Goal: Task Accomplishment & Management: Complete application form

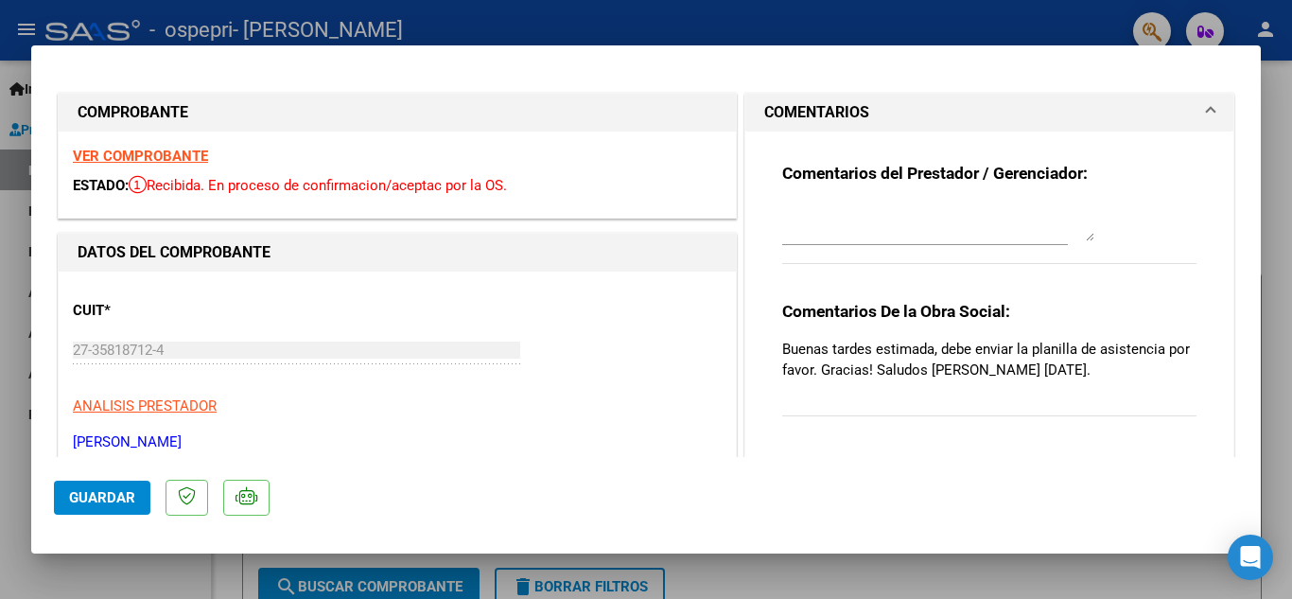
click at [124, 156] on strong "VER COMPROBANTE" at bounding box center [140, 156] width 135 height 17
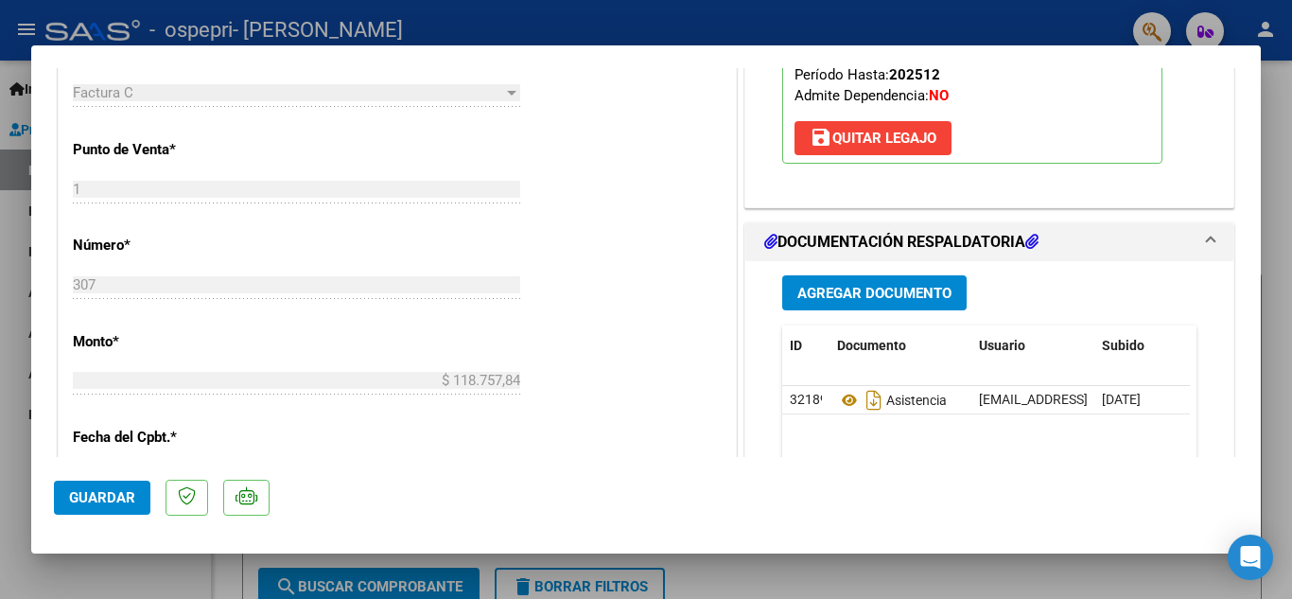
scroll to position [740, 0]
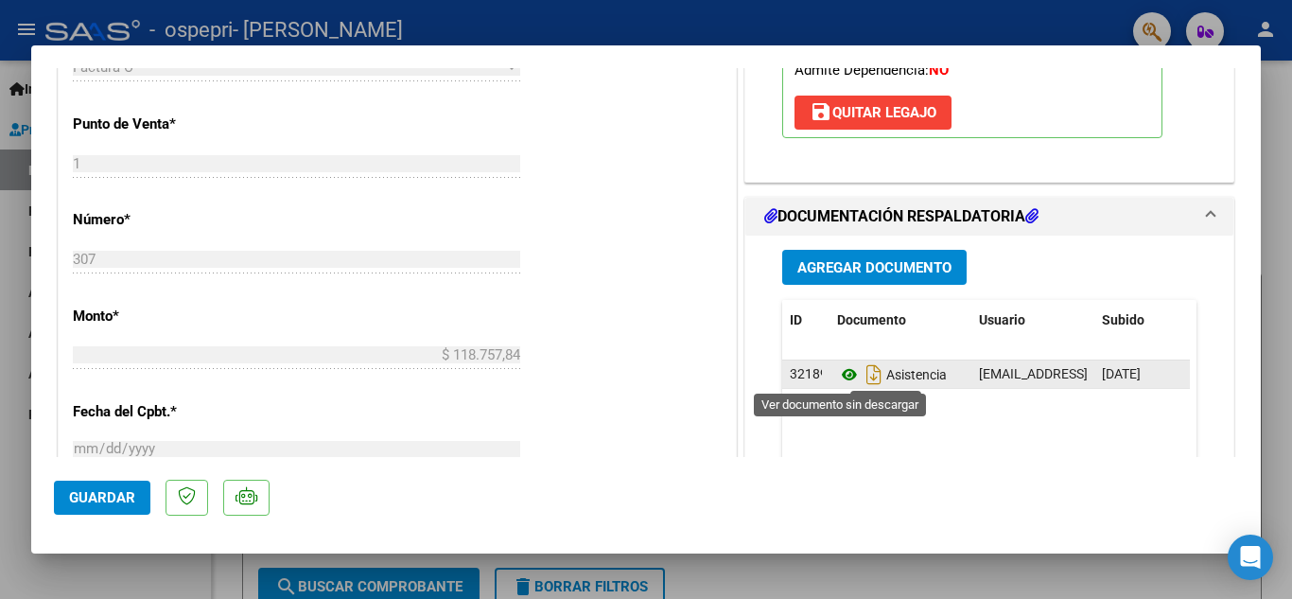
click at [844, 377] on icon at bounding box center [849, 374] width 25 height 23
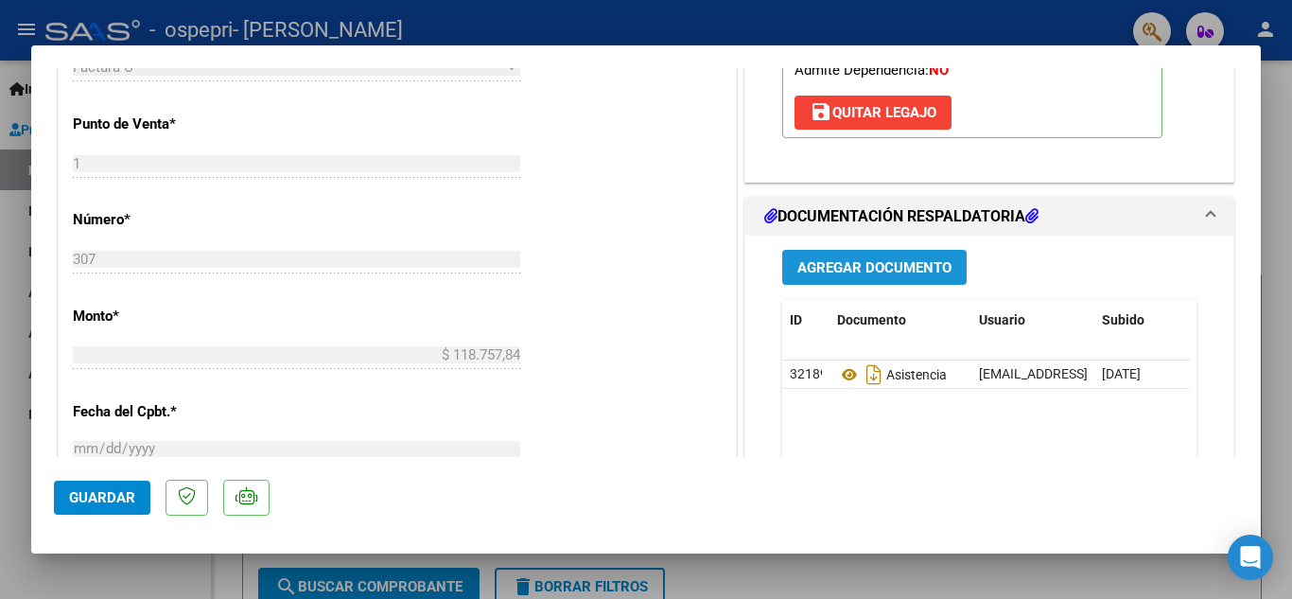
click at [847, 269] on span "Agregar Documento" at bounding box center [874, 267] width 154 height 17
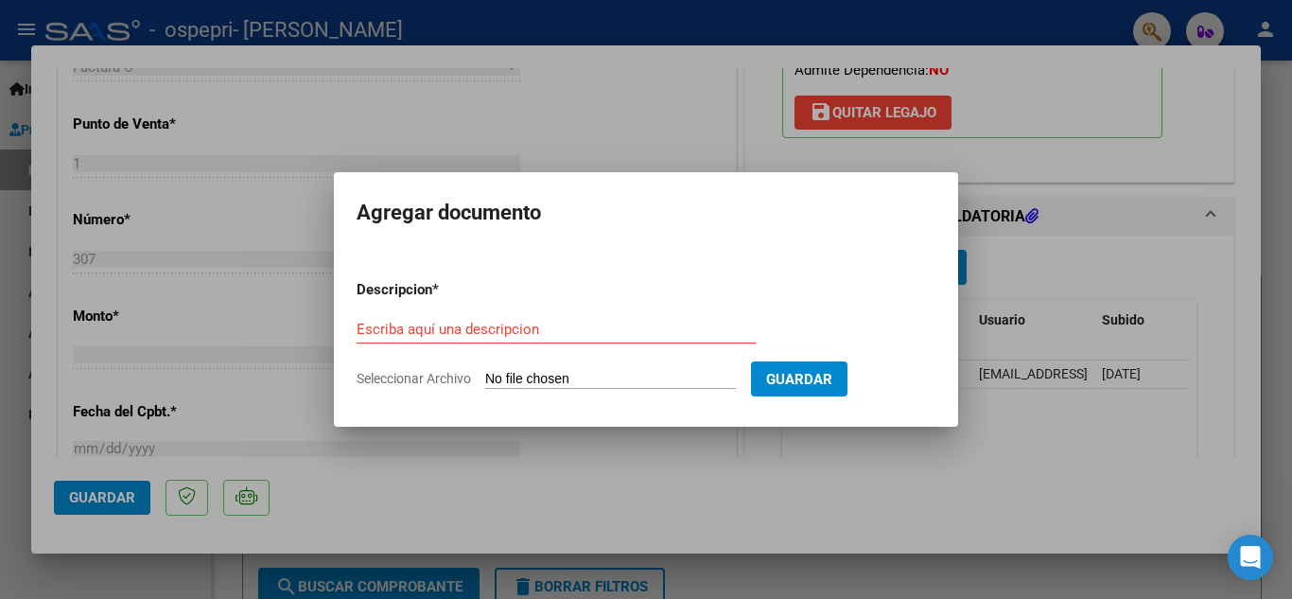
click at [416, 374] on span "Seleccionar Archivo" at bounding box center [413, 378] width 114 height 15
click at [485, 374] on input "Seleccionar Archivo" at bounding box center [610, 380] width 251 height 18
type input "C:\fakepath\[PERSON_NAME].pdf"
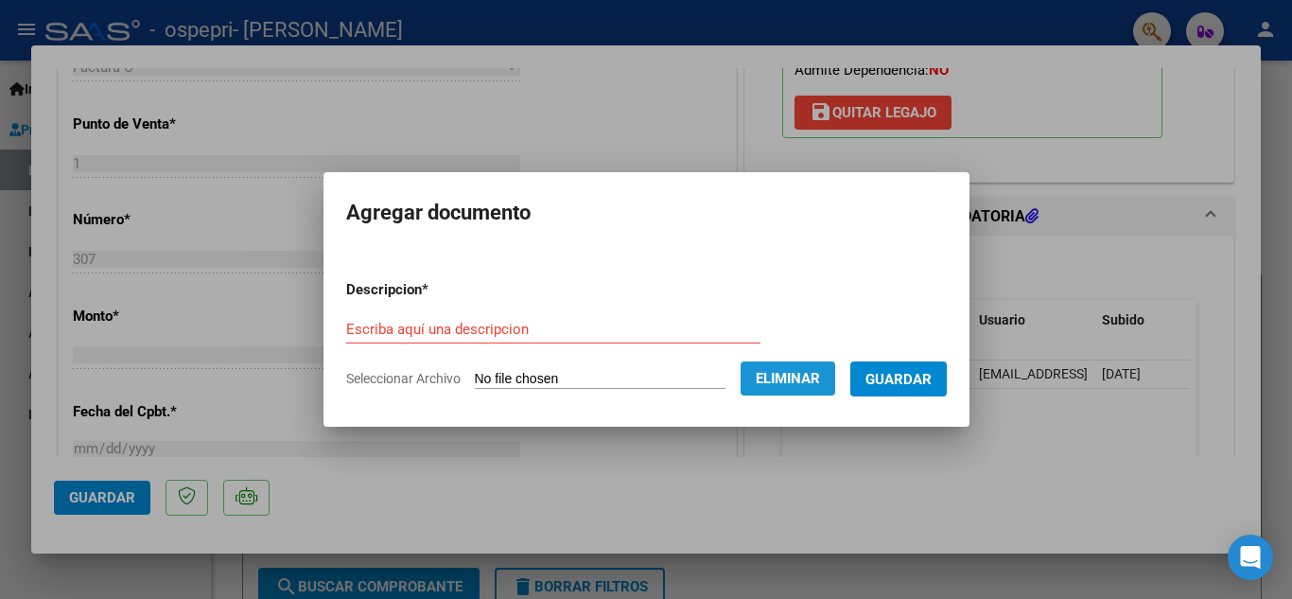
click at [789, 383] on span "Eliminar" at bounding box center [788, 378] width 64 height 17
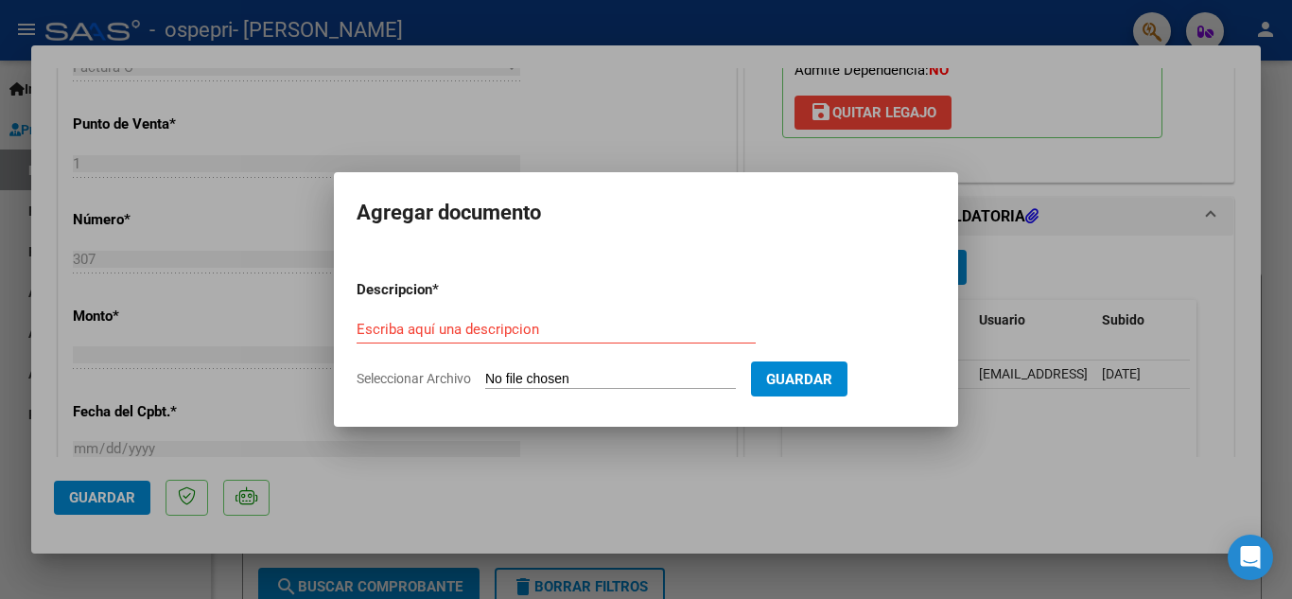
click at [420, 377] on span "Seleccionar Archivo" at bounding box center [413, 378] width 114 height 15
click at [485, 377] on input "Seleccionar Archivo" at bounding box center [610, 380] width 251 height 18
type input "C:\fakepath\[PERSON_NAME] asistencia.pdf"
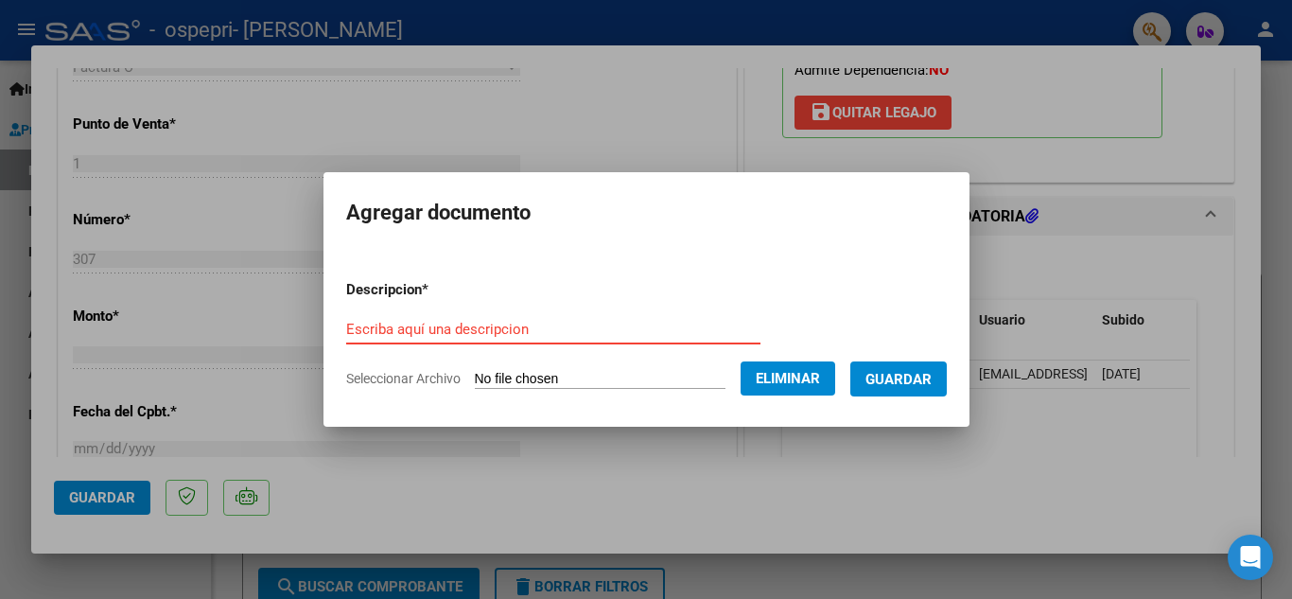
click at [451, 336] on input "Escriba aquí una descripcion" at bounding box center [553, 329] width 414 height 17
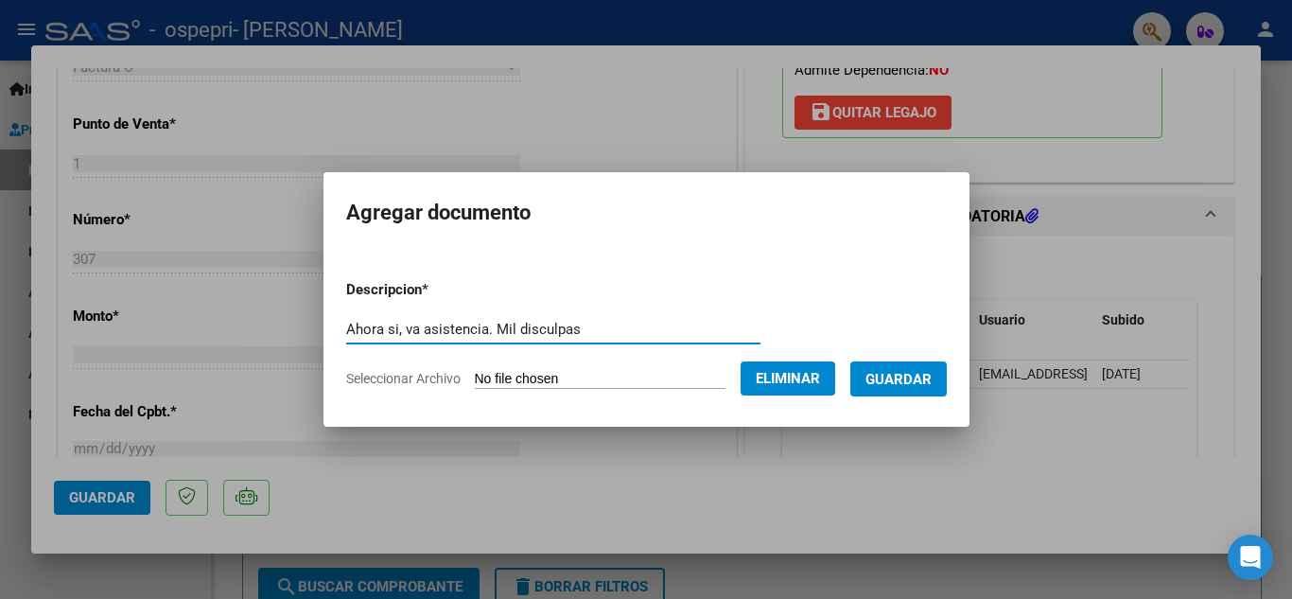
type input "Ahora si, va asistencia. Mil disculpas"
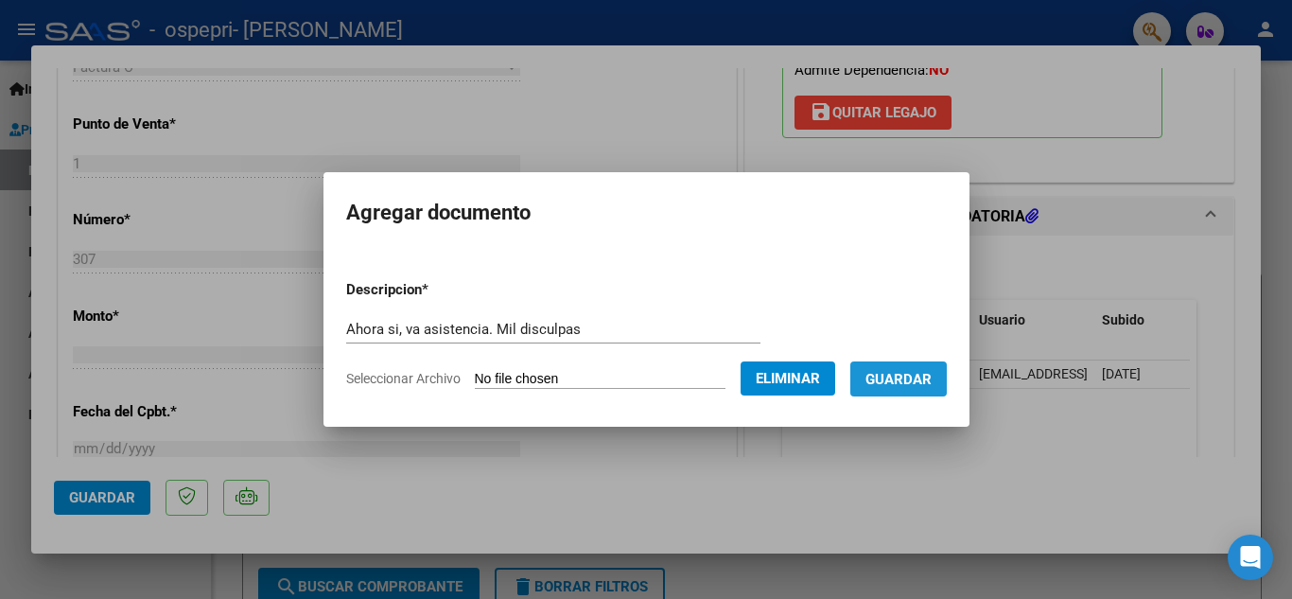
click at [919, 377] on span "Guardar" at bounding box center [898, 379] width 66 height 17
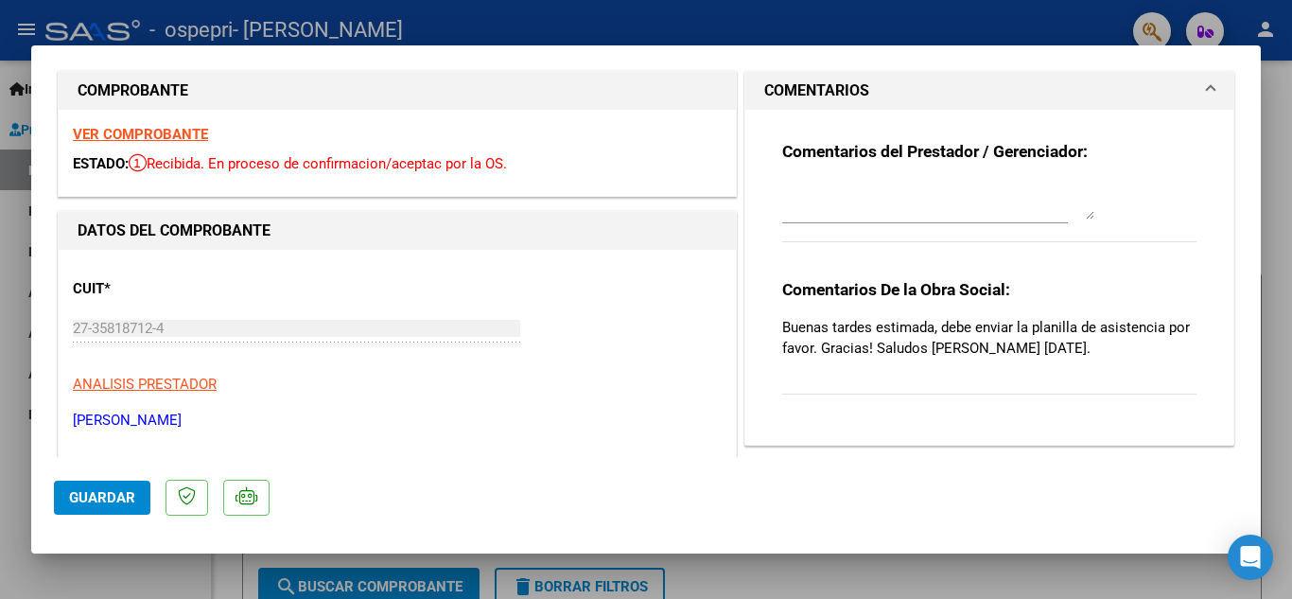
scroll to position [5, 0]
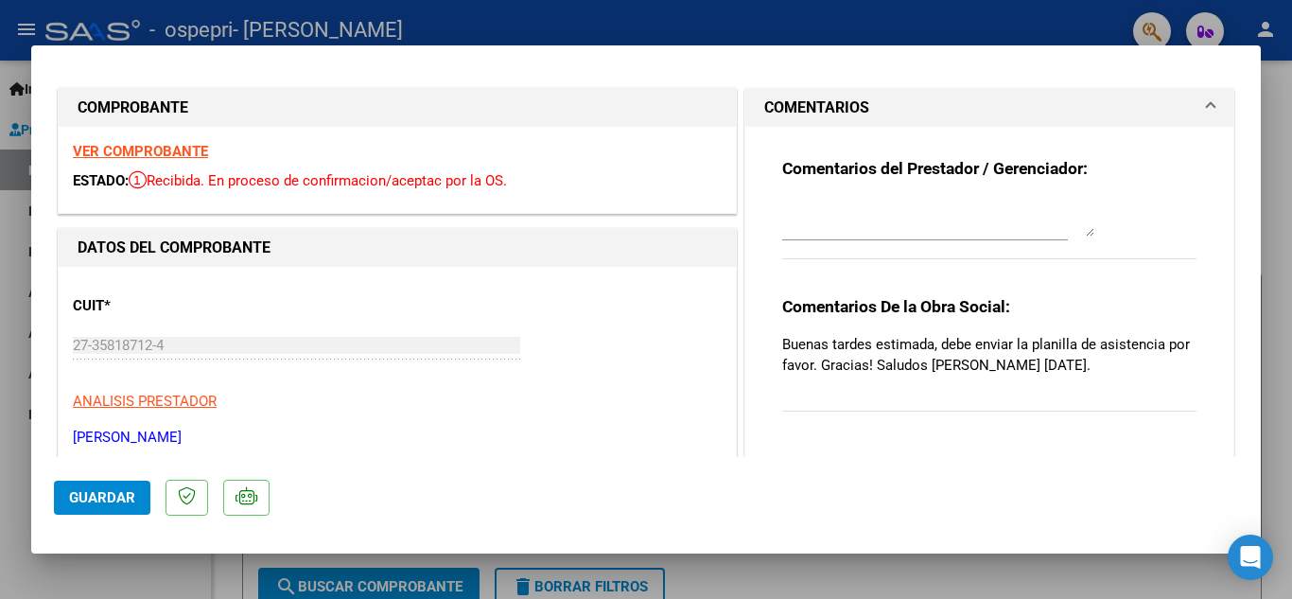
click at [1124, 362] on p "Buenas tardes estimada, debe enviar la planilla de asistencia por favor. Gracia…" at bounding box center [989, 355] width 414 height 42
click at [839, 220] on textarea at bounding box center [938, 218] width 312 height 38
type textarea "Gracias por el msj. Por error cargue la factura dos veces. Saludos cordiales"
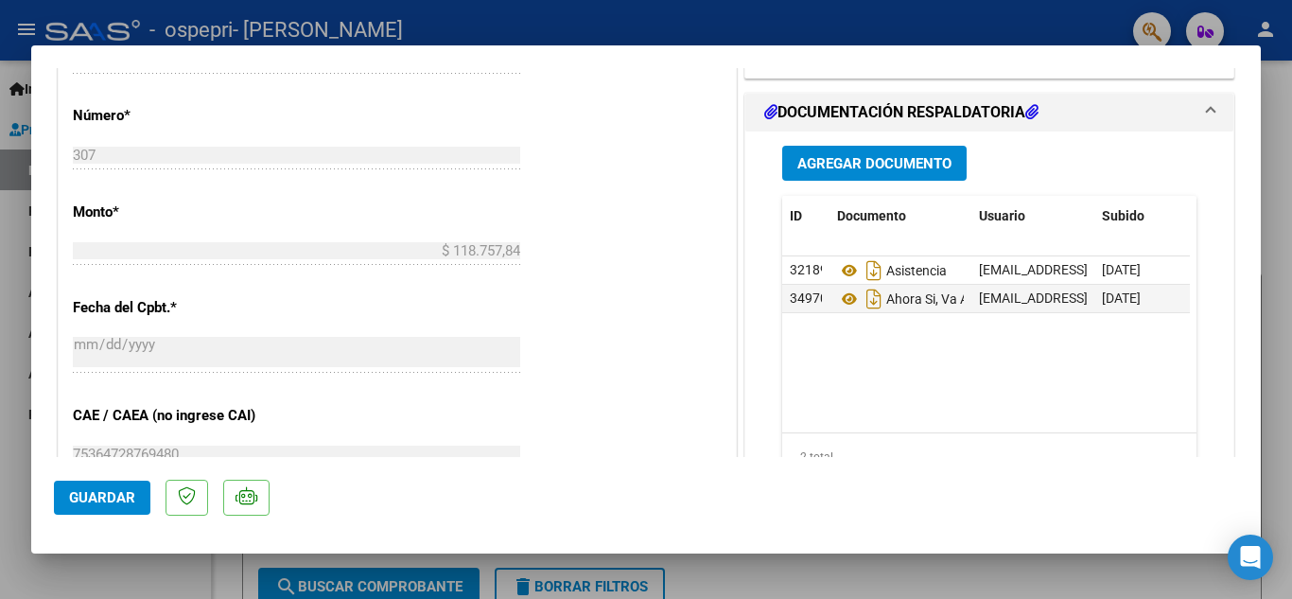
scroll to position [848, 0]
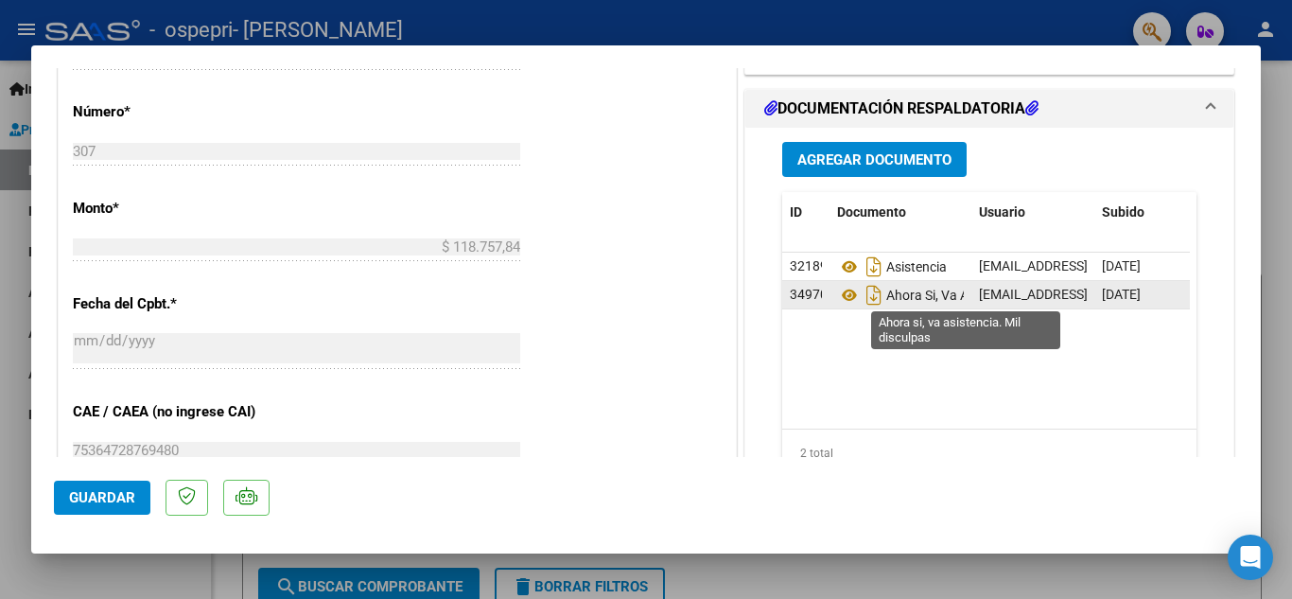
click at [904, 299] on span "Ahora Si, Va Asistencia. Mil Disculpas" at bounding box center [970, 294] width 267 height 15
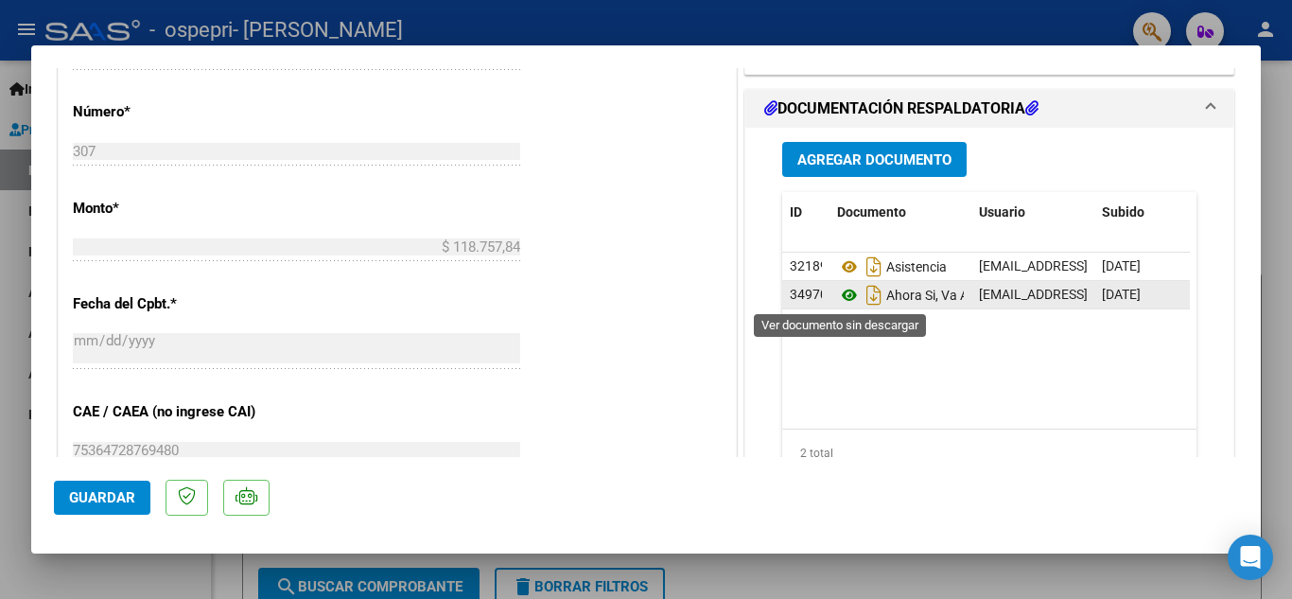
click at [843, 295] on icon at bounding box center [849, 295] width 25 height 23
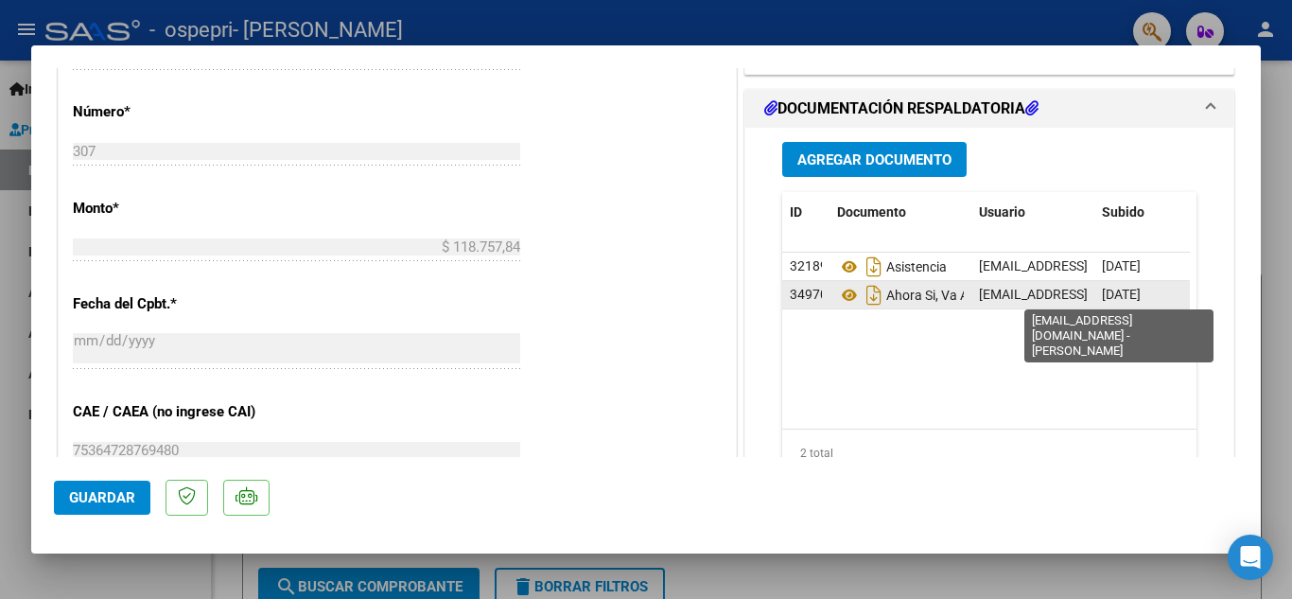
click at [1004, 290] on span "[EMAIL_ADDRESS][DOMAIN_NAME] - [PERSON_NAME]" at bounding box center [1139, 294] width 321 height 15
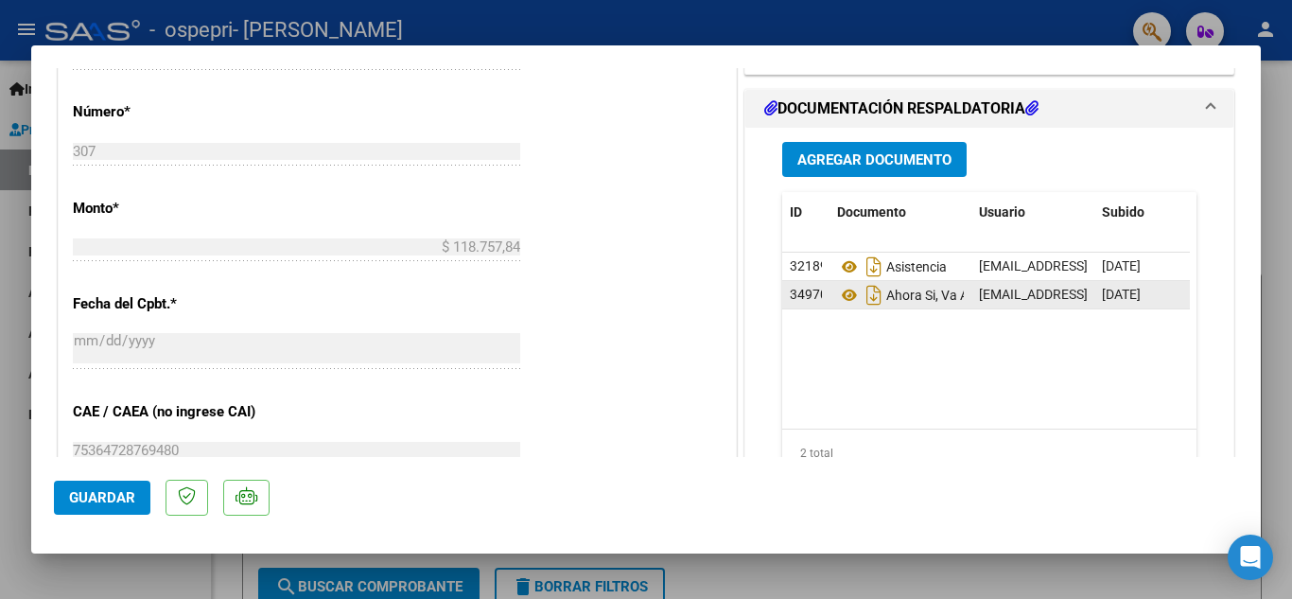
click at [793, 295] on span "34970" at bounding box center [809, 294] width 38 height 15
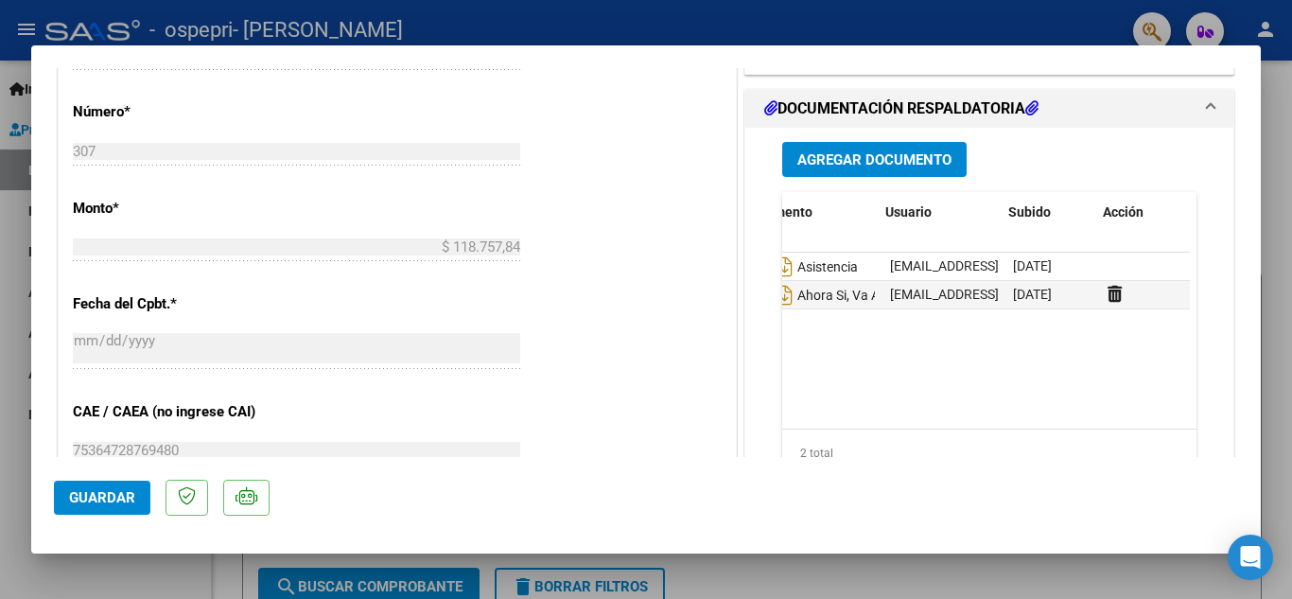
scroll to position [0, 94]
click at [1104, 296] on icon at bounding box center [1110, 294] width 14 height 18
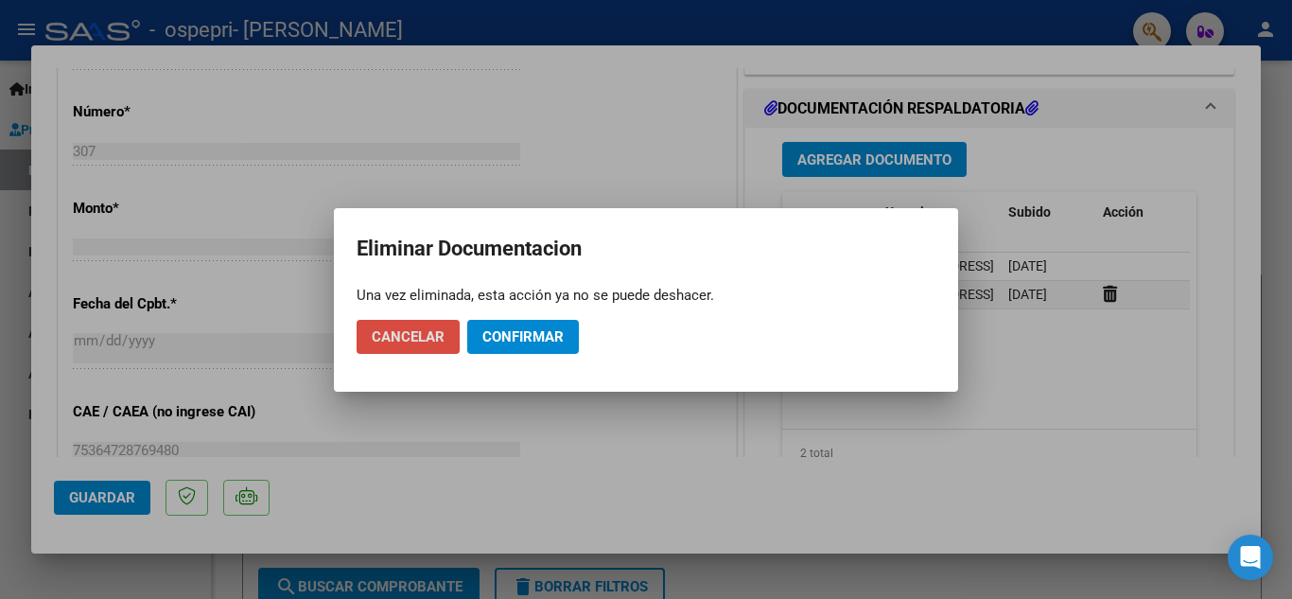
click at [420, 335] on span "Cancelar" at bounding box center [408, 336] width 73 height 17
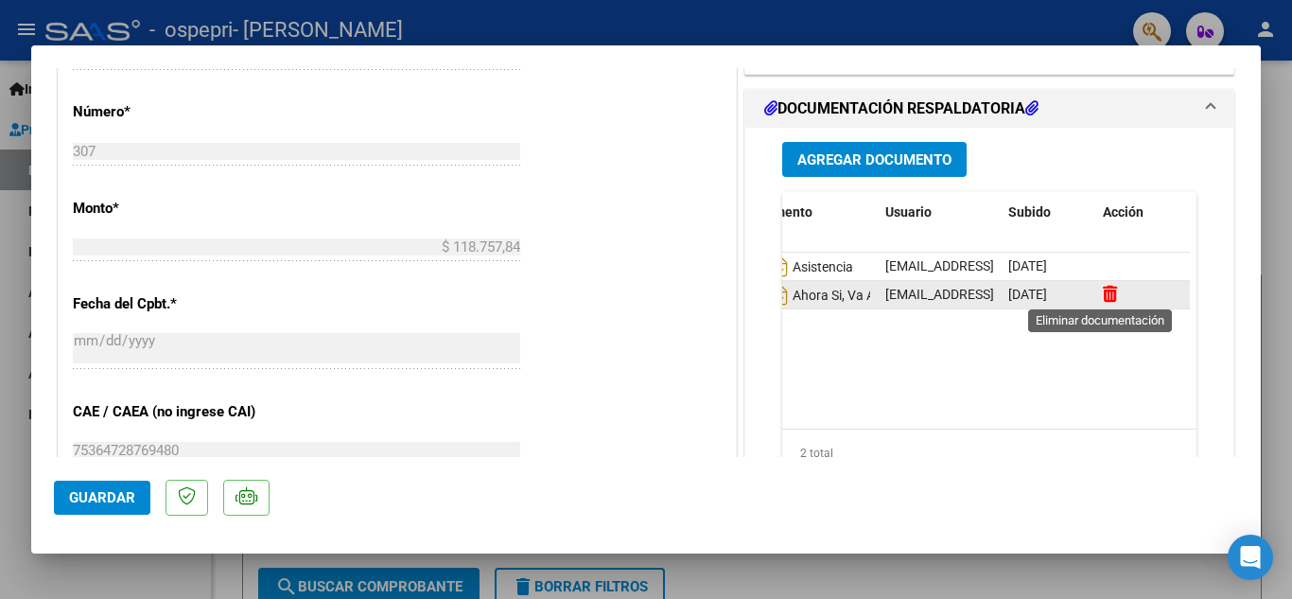
click at [1103, 296] on icon at bounding box center [1110, 294] width 14 height 18
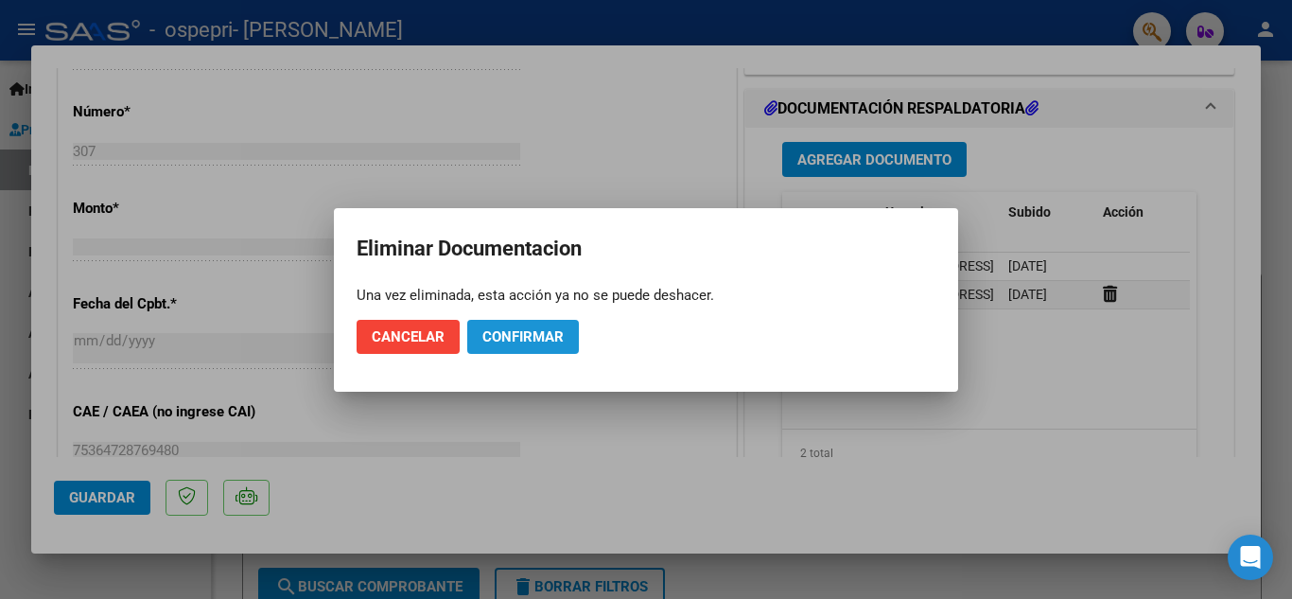
click at [500, 338] on span "Confirmar" at bounding box center [522, 336] width 81 height 17
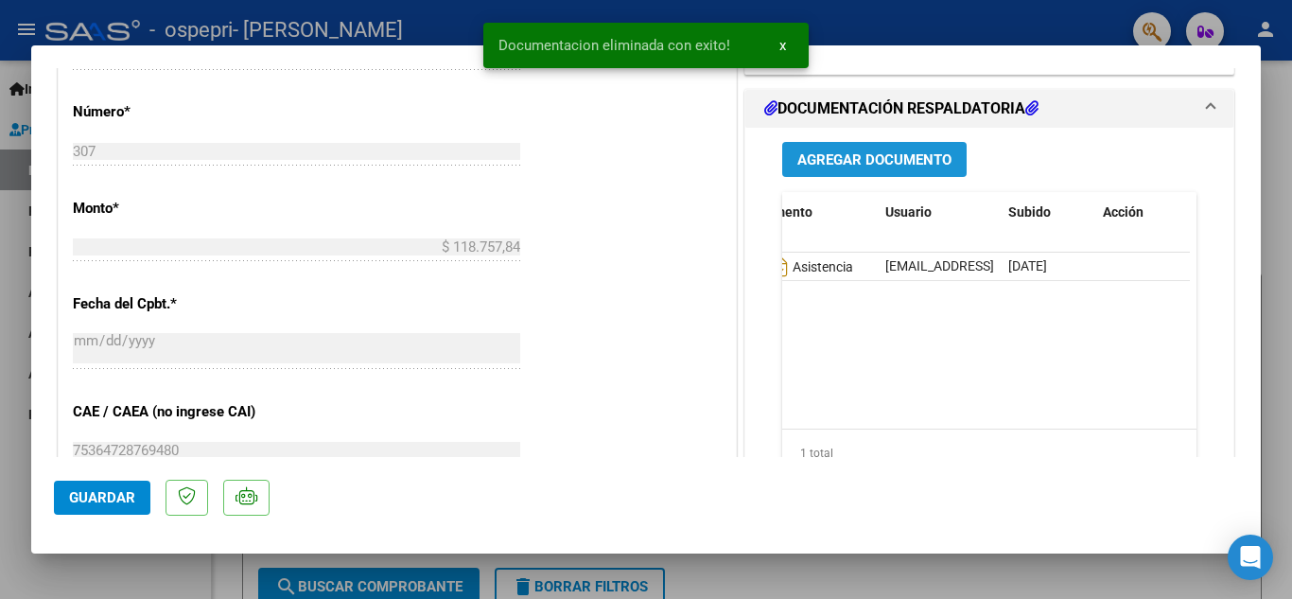
click at [858, 155] on span "Agregar Documento" at bounding box center [874, 159] width 154 height 17
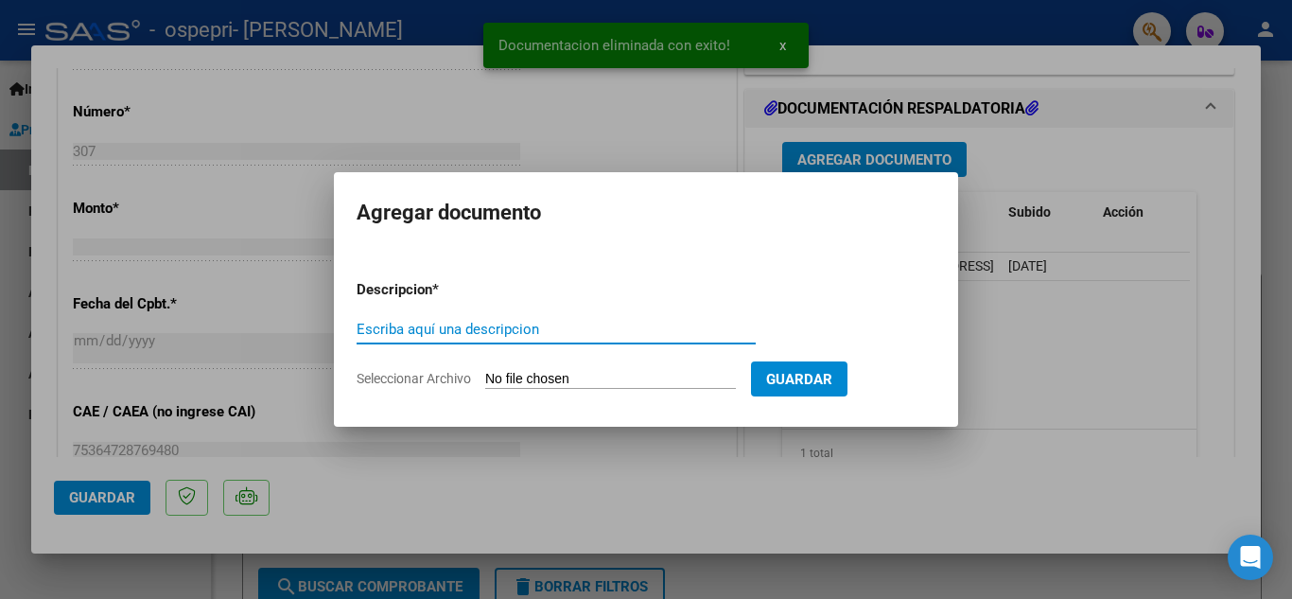
click at [402, 374] on span "Seleccionar Archivo" at bounding box center [413, 378] width 114 height 15
click at [485, 374] on input "Seleccionar Archivo" at bounding box center [610, 380] width 251 height 18
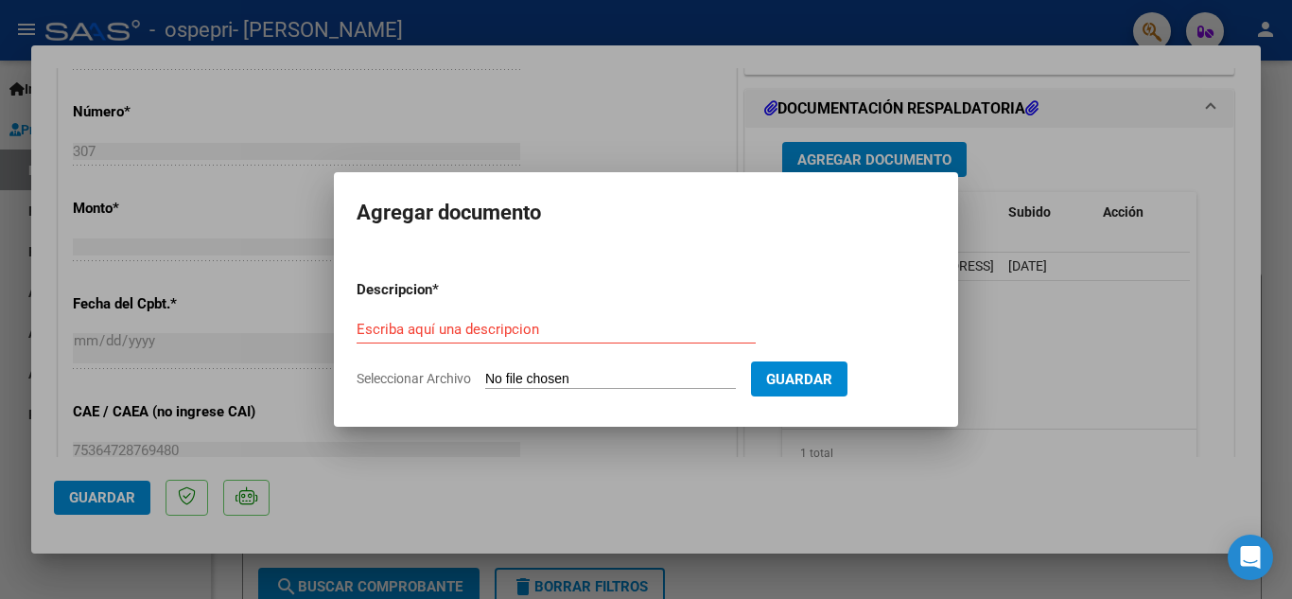
type input "C:\fakepath\[PERSON_NAME] asistencia.pdf"
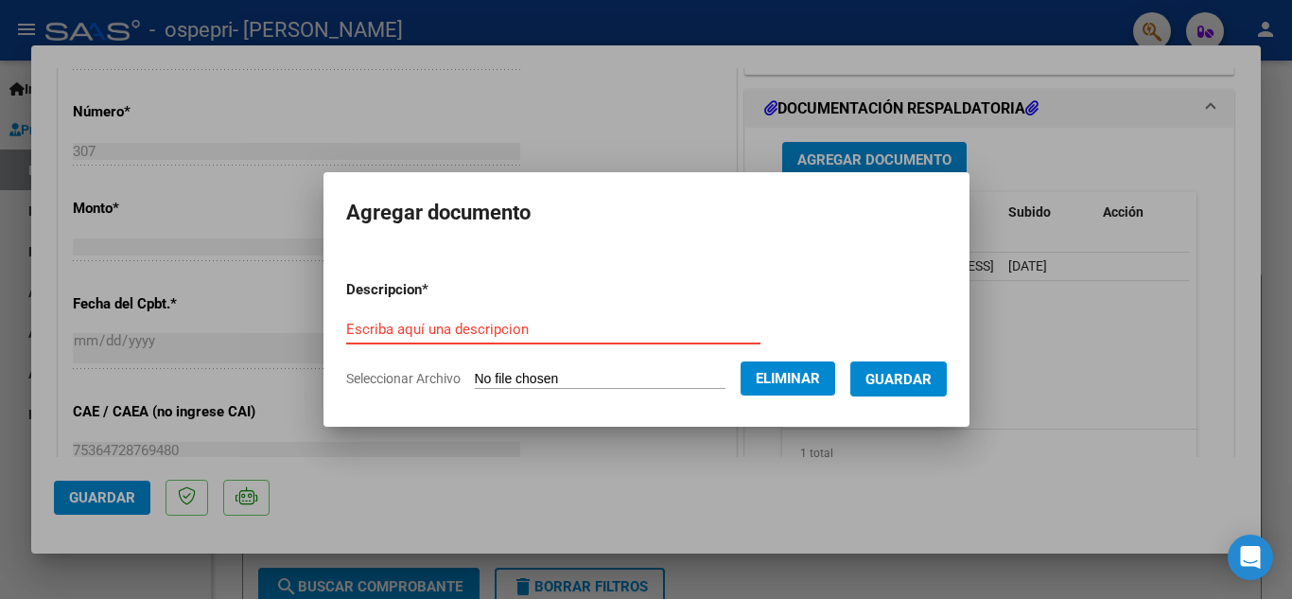
click at [369, 325] on input "Escriba aquí una descripcion" at bounding box center [553, 329] width 414 height 17
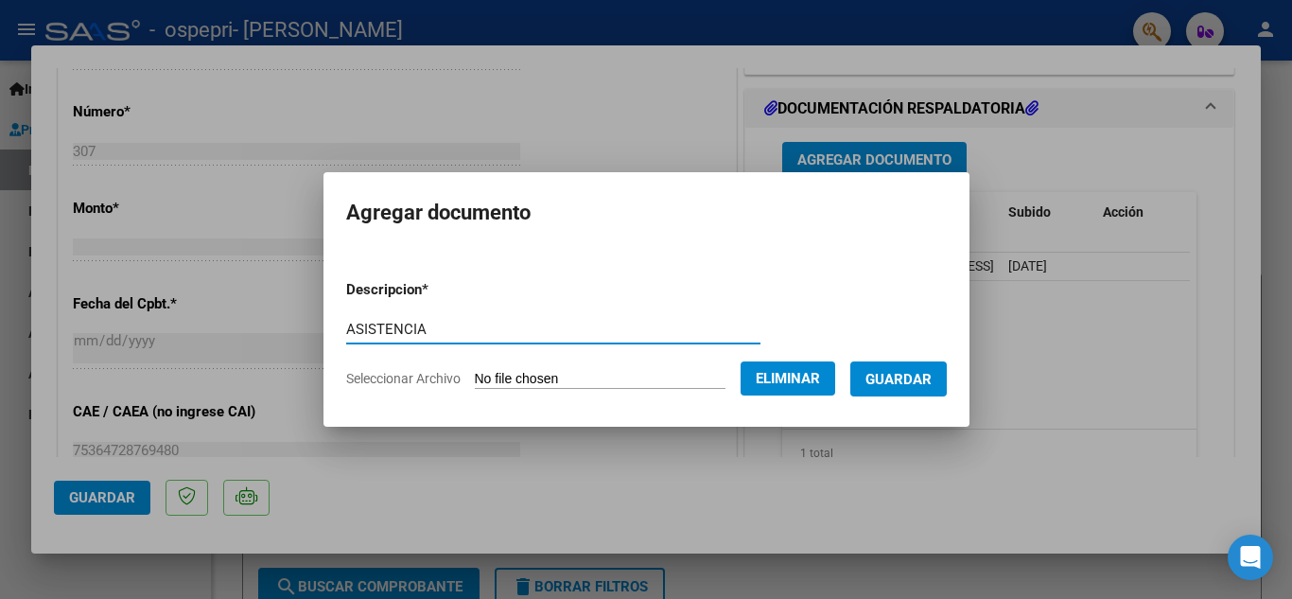
type input "ASISTENCIA"
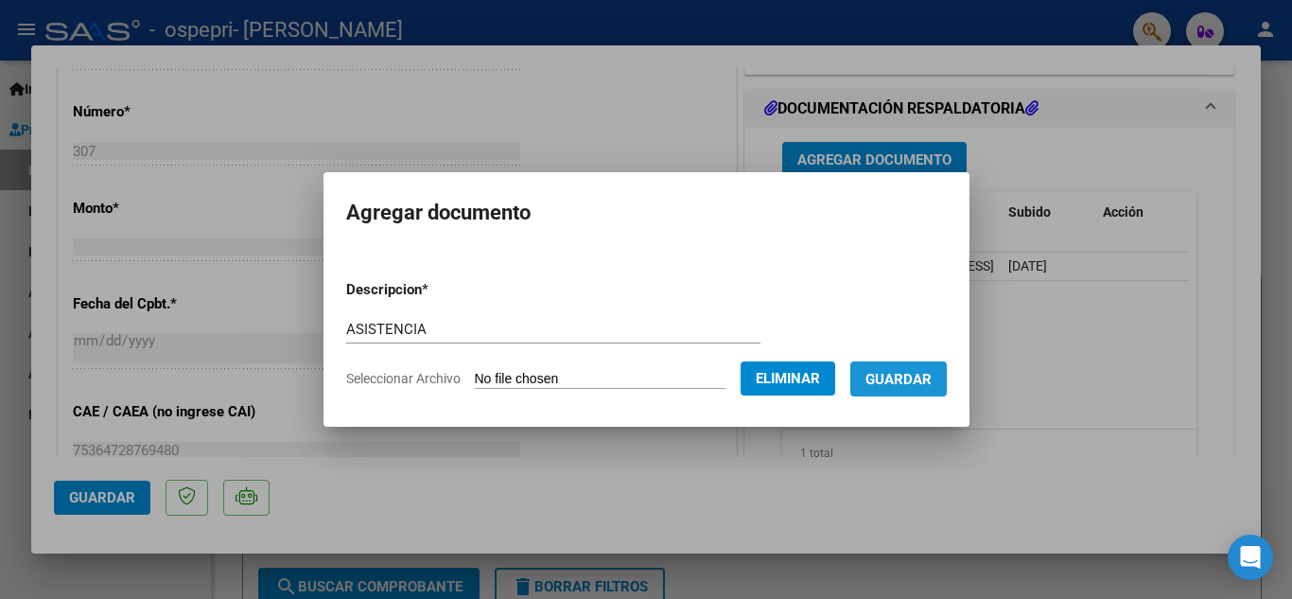
click at [913, 366] on button "Guardar" at bounding box center [898, 378] width 96 height 35
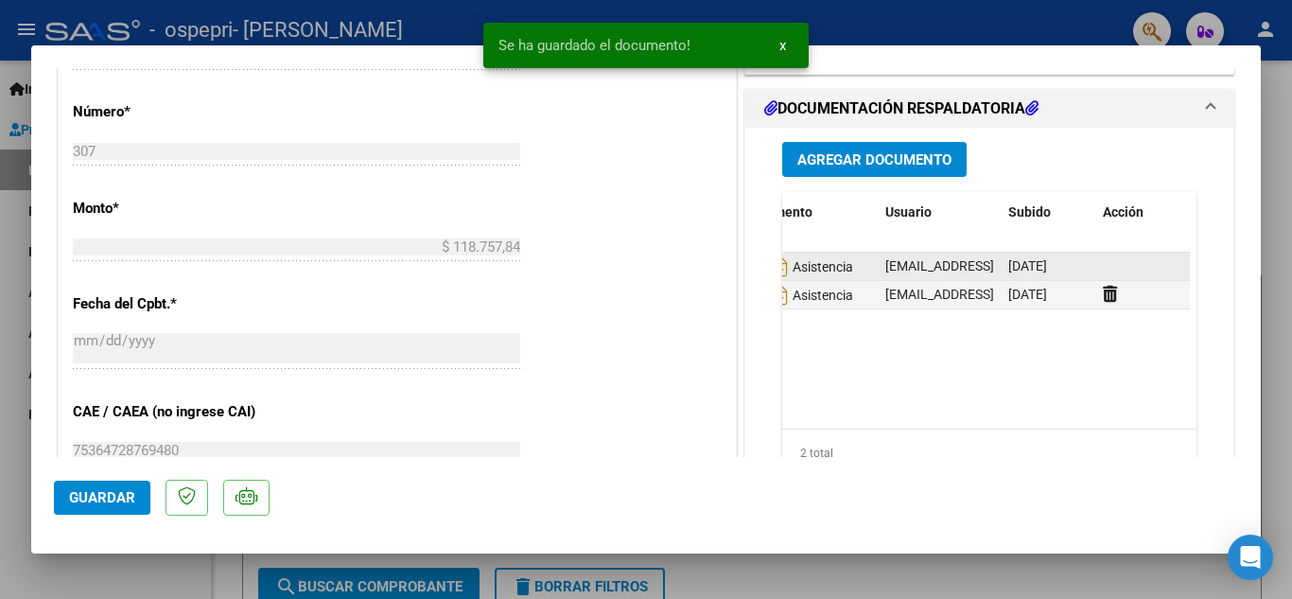
click at [1126, 268] on datatable-body-cell at bounding box center [1142, 265] width 95 height 27
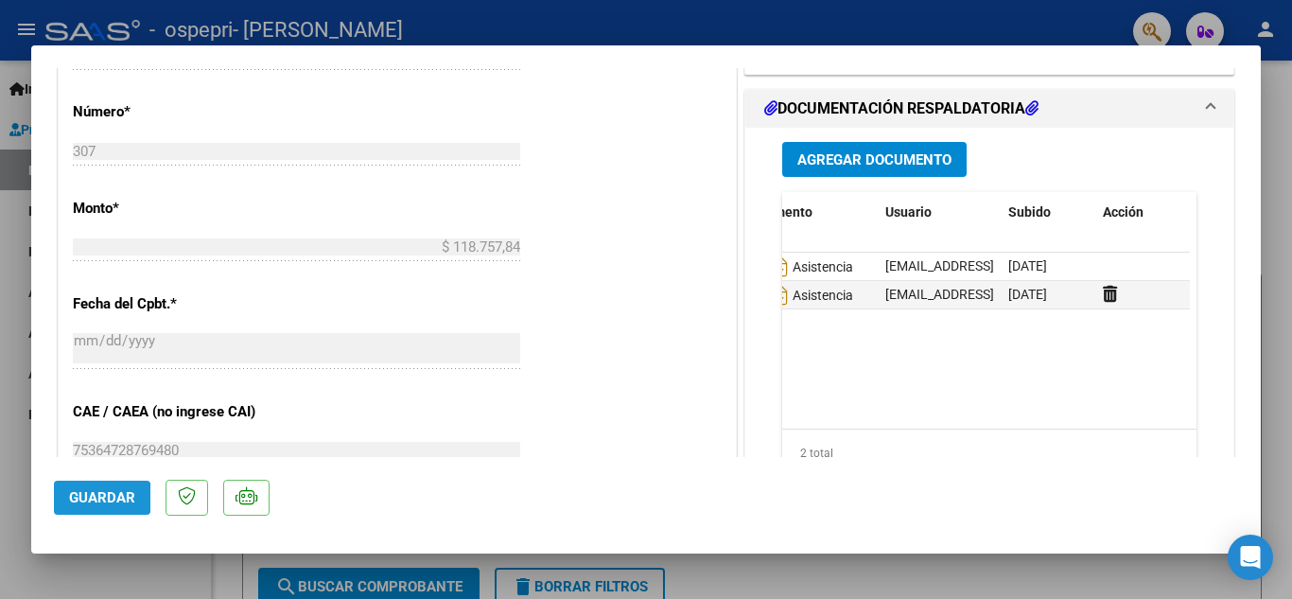
click at [83, 498] on span "Guardar" at bounding box center [102, 497] width 66 height 17
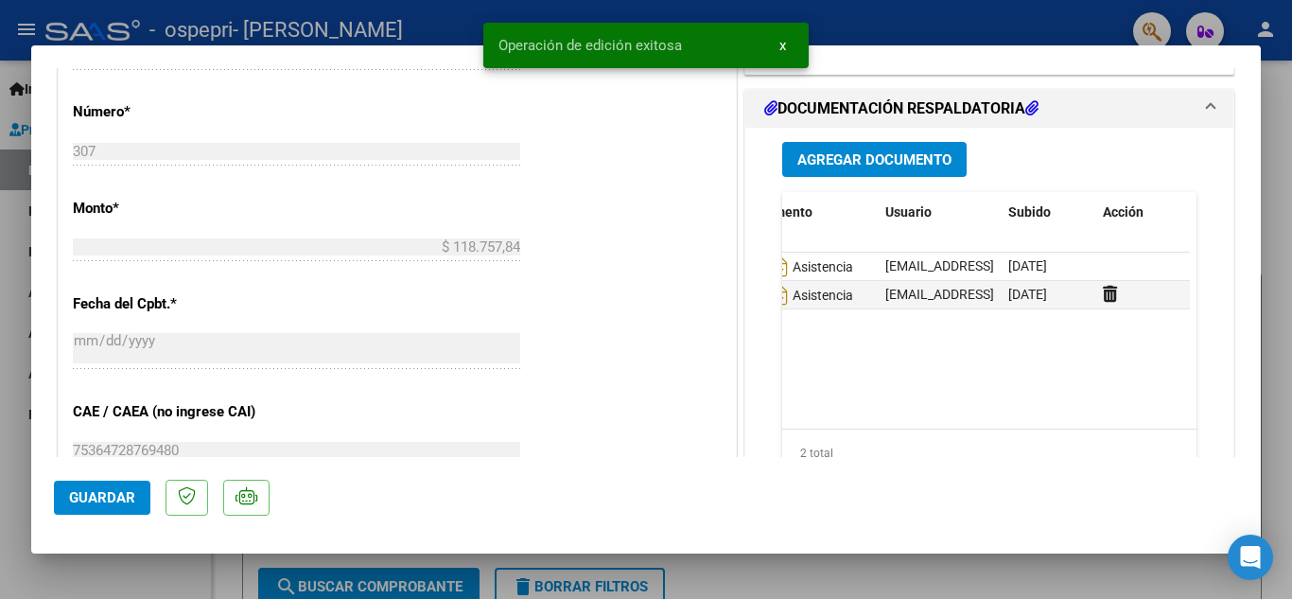
type input "$ 0,00"
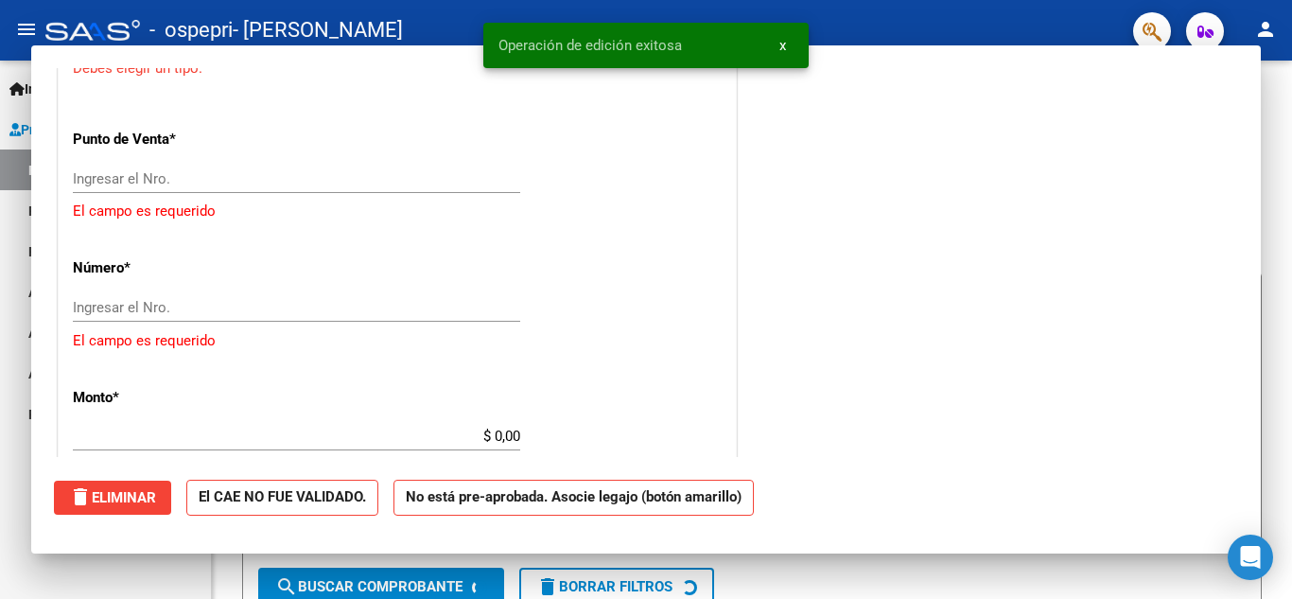
scroll to position [0, 0]
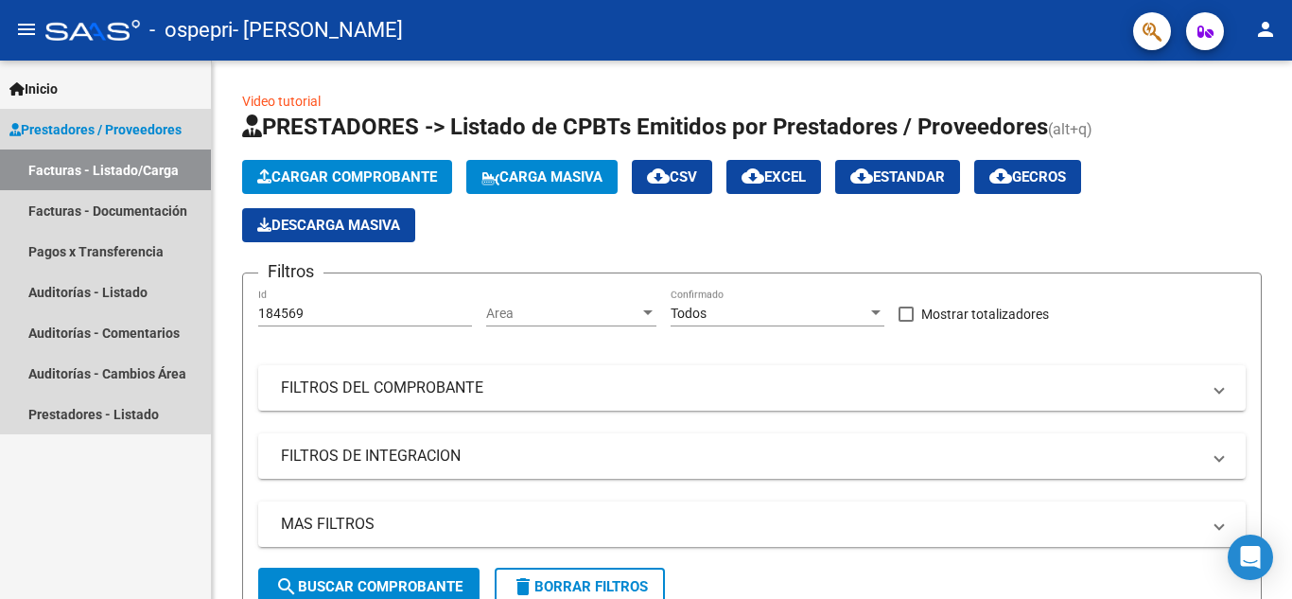
click at [101, 170] on link "Facturas - Listado/Carga" at bounding box center [105, 169] width 211 height 41
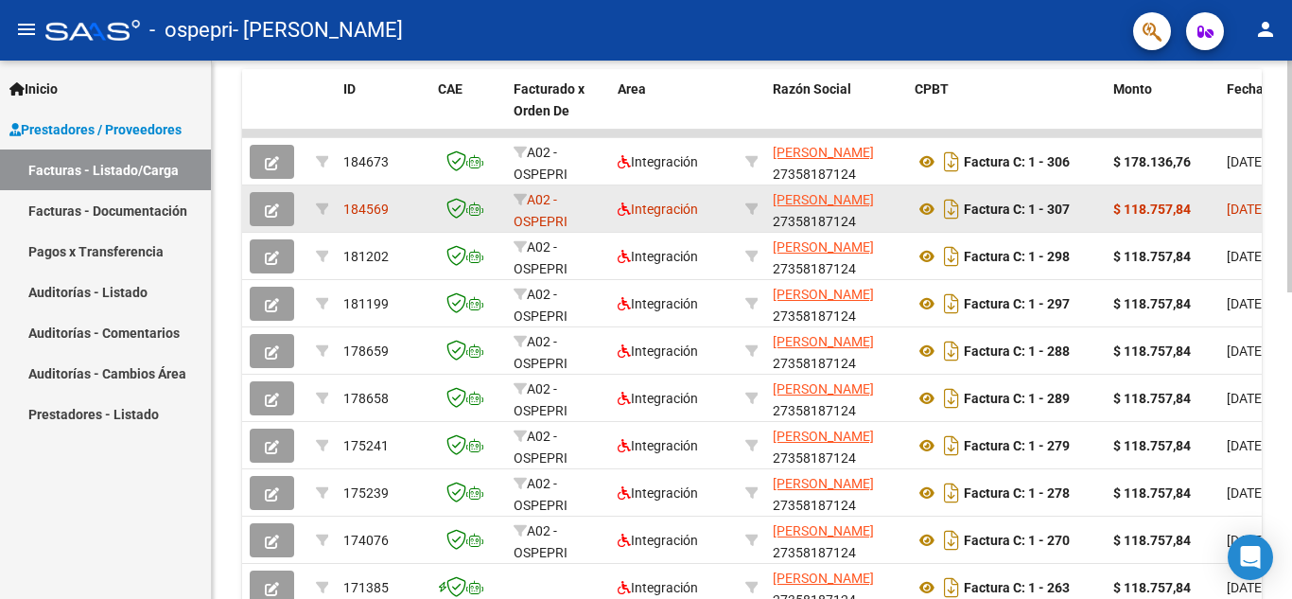
click at [267, 216] on icon "button" at bounding box center [272, 210] width 14 height 14
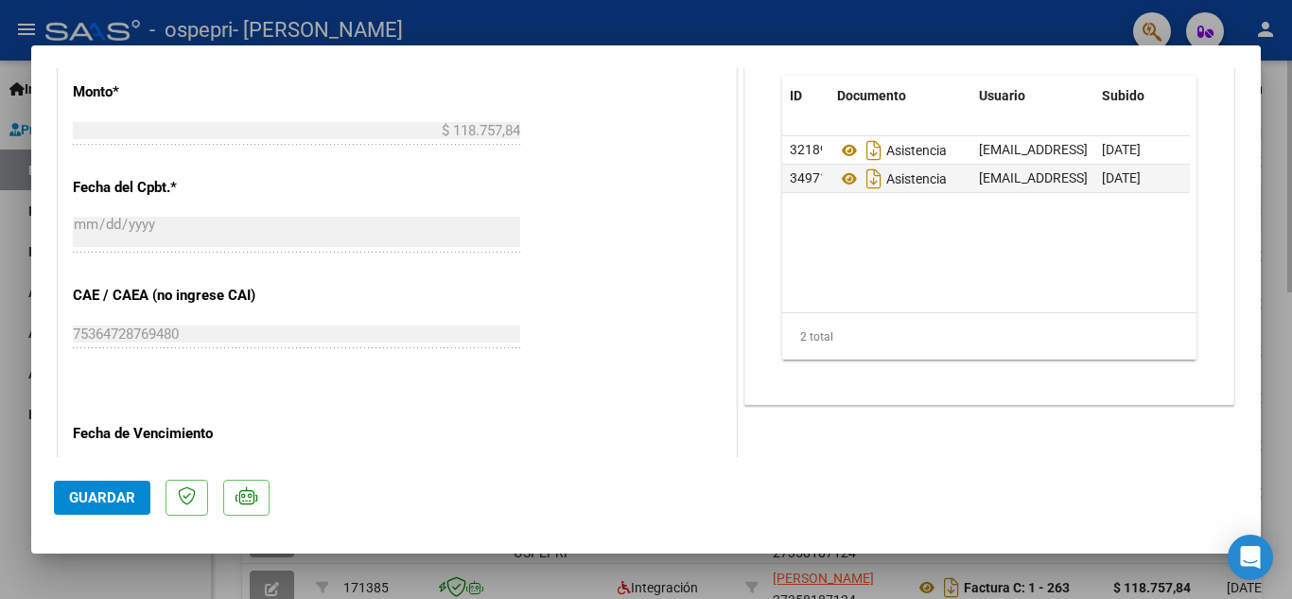
scroll to position [965, 0]
type input "$ 0,00"
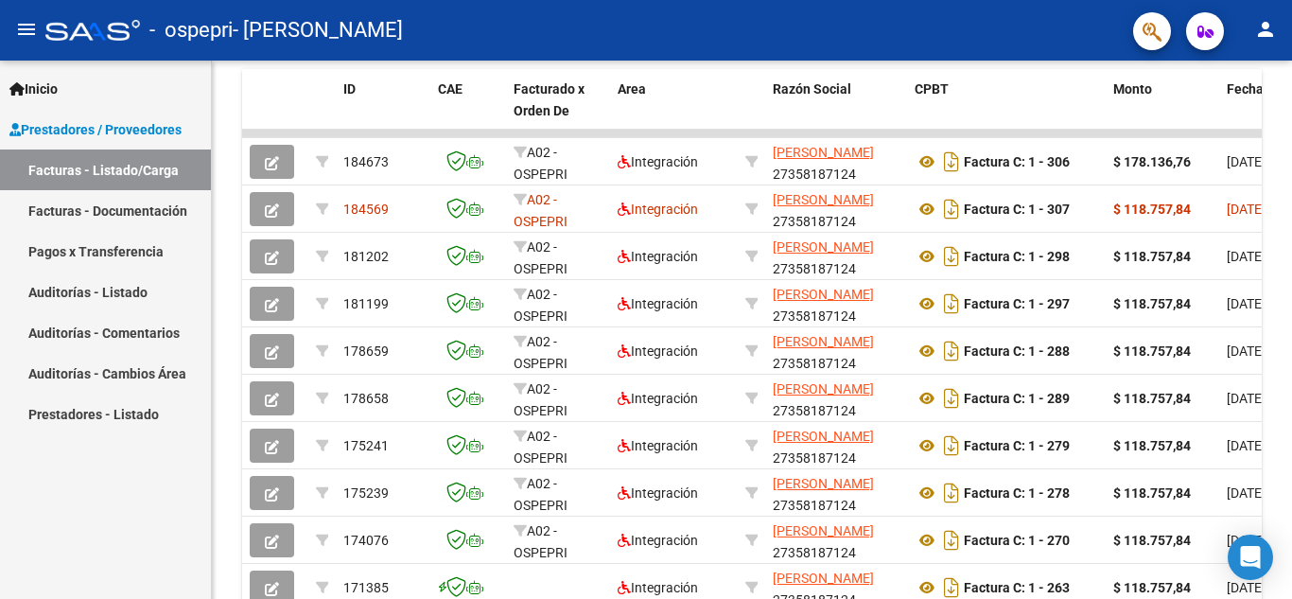
scroll to position [567, 0]
